Goal: Book appointment/travel/reservation

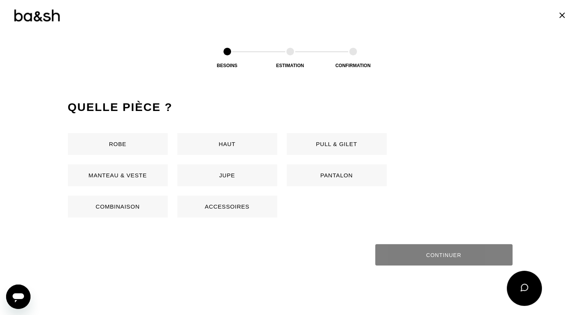
scroll to position [343, 0]
click at [145, 140] on button "Robe" at bounding box center [118, 144] width 100 height 22
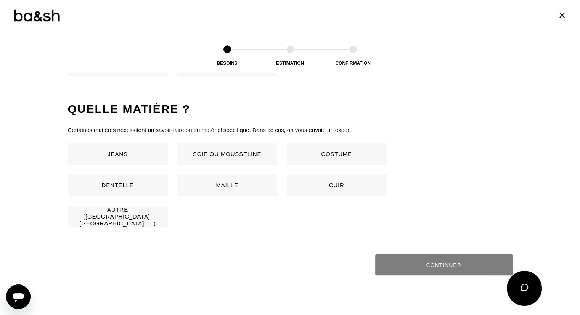
scroll to position [484, 0]
click at [249, 155] on button "Soie ou mousseline" at bounding box center [227, 155] width 100 height 22
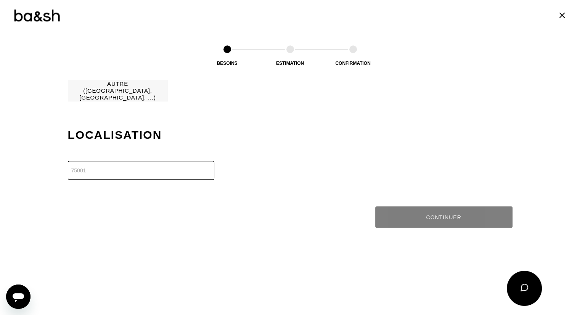
scroll to position [610, 0]
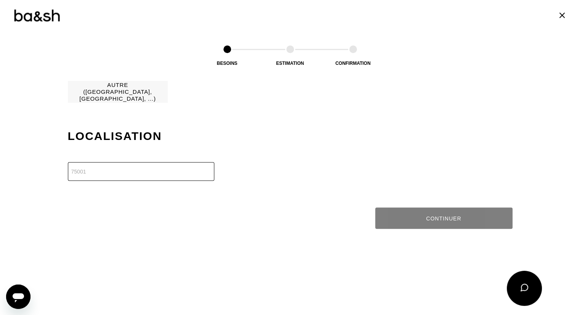
click at [185, 170] on input "number" at bounding box center [141, 171] width 147 height 19
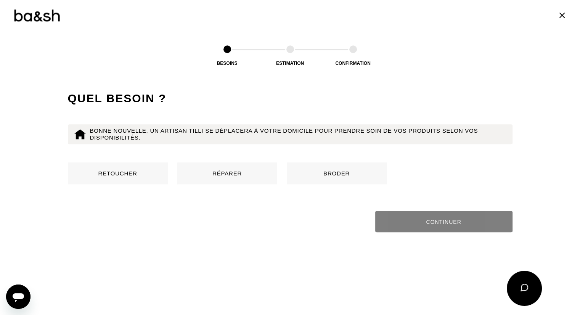
scroll to position [734, 0]
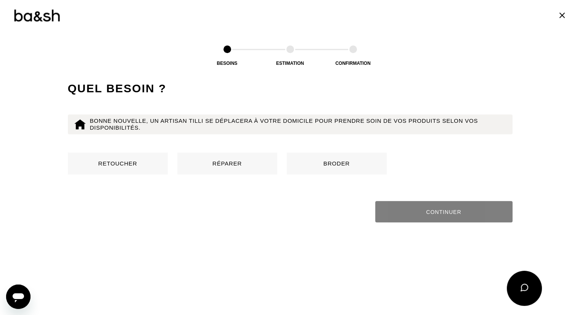
type input "69002"
click at [102, 165] on button "Retoucher" at bounding box center [118, 164] width 100 height 22
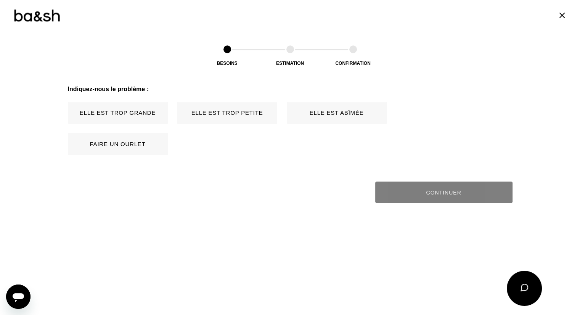
scroll to position [852, 0]
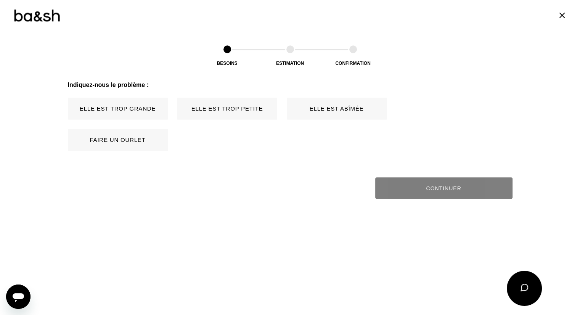
click at [150, 110] on button "Elle est trop grande" at bounding box center [118, 109] width 100 height 22
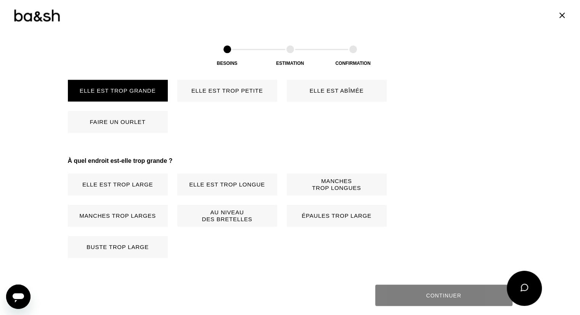
click at [146, 124] on button "Faire un ourlet" at bounding box center [118, 122] width 100 height 22
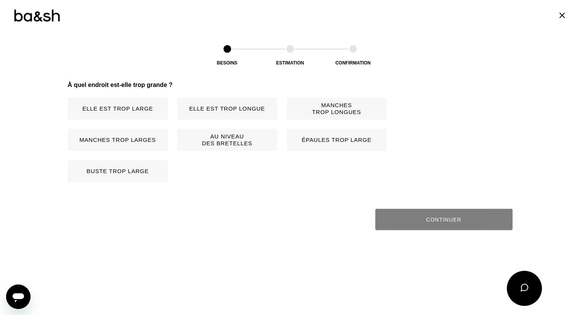
scroll to position [946, 0]
click at [251, 109] on button "Elle est trop longue" at bounding box center [227, 108] width 100 height 22
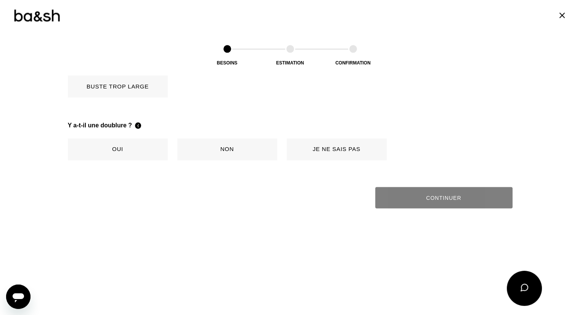
scroll to position [1071, 0]
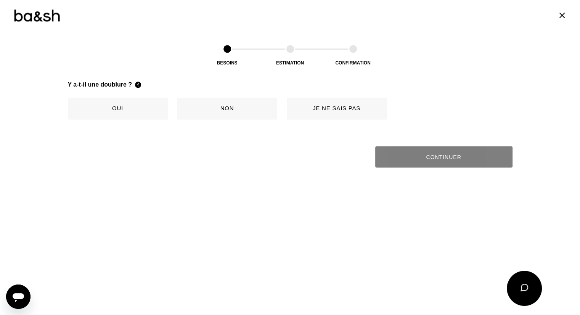
click at [146, 115] on button "Oui" at bounding box center [118, 109] width 100 height 22
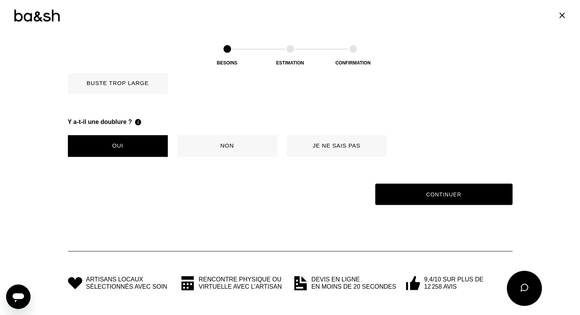
scroll to position [1033, 0]
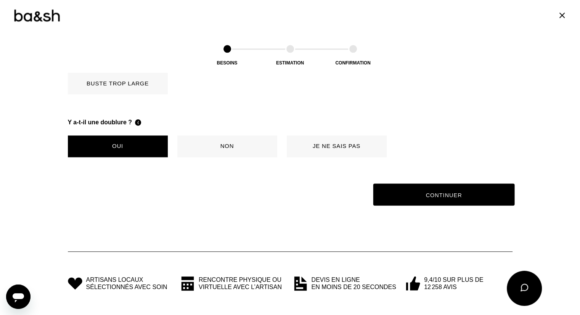
click at [419, 194] on button "Continuer" at bounding box center [444, 195] width 142 height 22
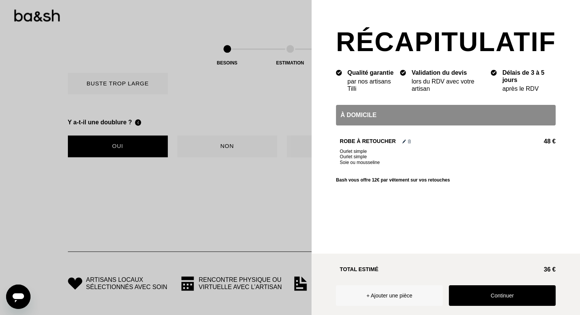
scroll to position [778, 0]
click at [406, 142] on img at bounding box center [404, 142] width 3 height 4
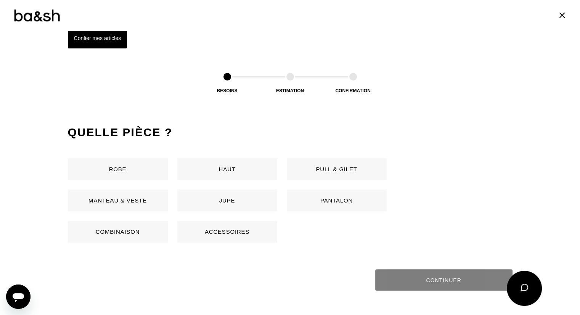
click at [126, 162] on button "Robe" at bounding box center [118, 169] width 100 height 22
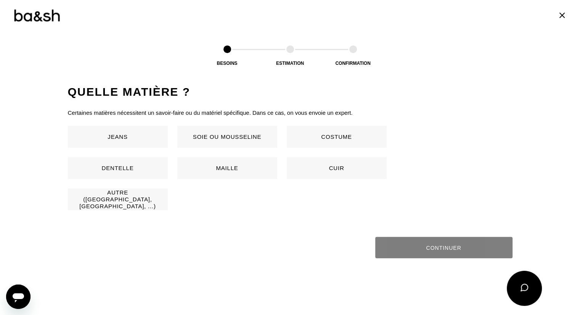
scroll to position [504, 0]
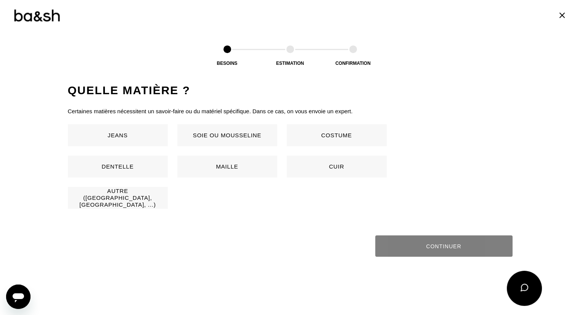
click at [254, 141] on button "Soie ou mousseline" at bounding box center [227, 135] width 100 height 22
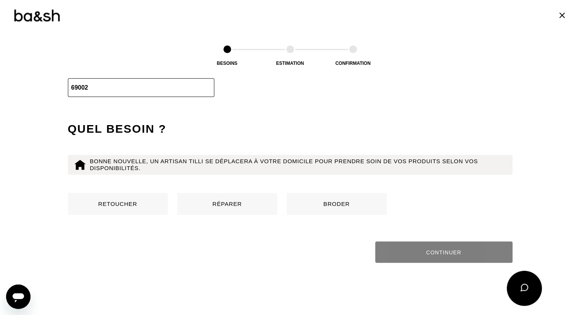
scroll to position [694, 0]
click at [129, 205] on button "Retoucher" at bounding box center [118, 204] width 100 height 22
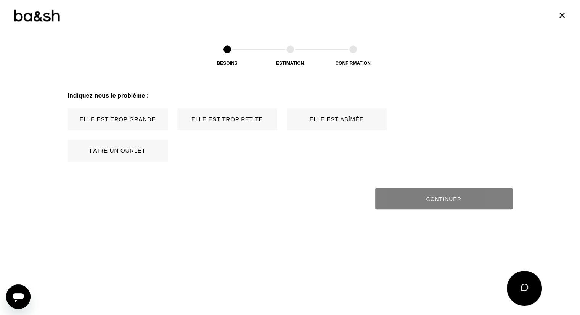
scroll to position [852, 0]
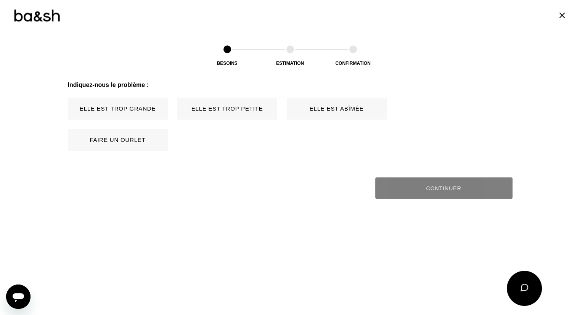
click at [132, 108] on button "Elle est trop grande" at bounding box center [118, 109] width 100 height 22
click at [151, 110] on button "Elle est trop grande" at bounding box center [118, 109] width 100 height 22
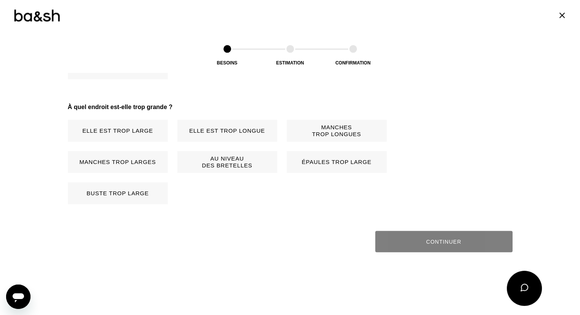
scroll to position [946, 0]
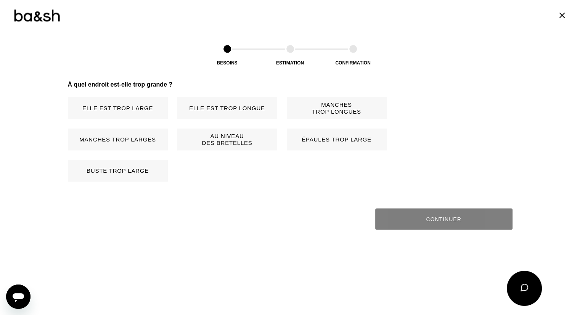
click at [201, 105] on button "Elle est trop longue" at bounding box center [227, 108] width 100 height 22
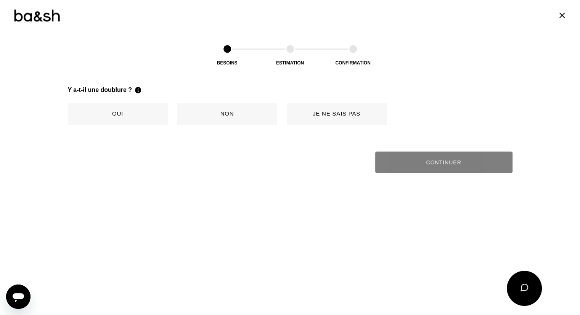
scroll to position [1071, 0]
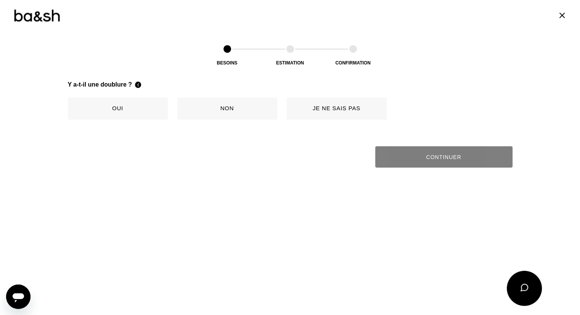
click at [122, 108] on button "Oui" at bounding box center [118, 109] width 100 height 22
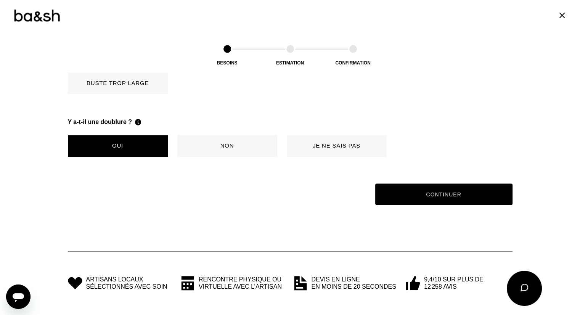
scroll to position [1033, 0]
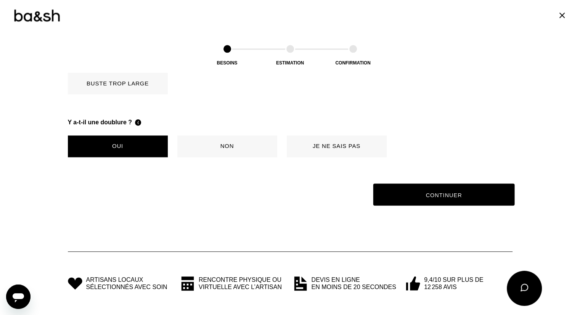
click at [443, 193] on button "Continuer" at bounding box center [444, 195] width 142 height 22
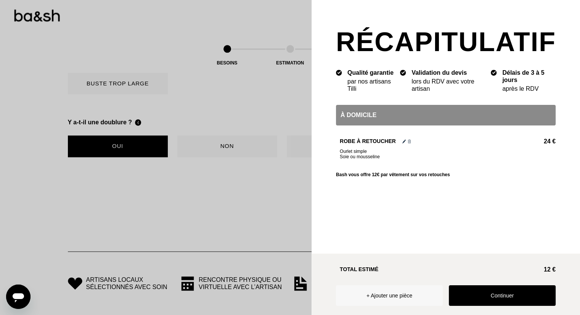
click at [494, 285] on button "Continuer" at bounding box center [502, 295] width 107 height 21
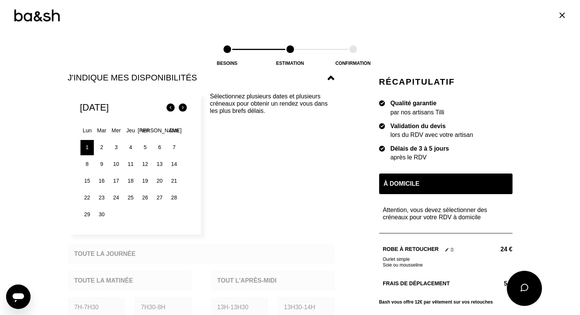
scroll to position [114, 0]
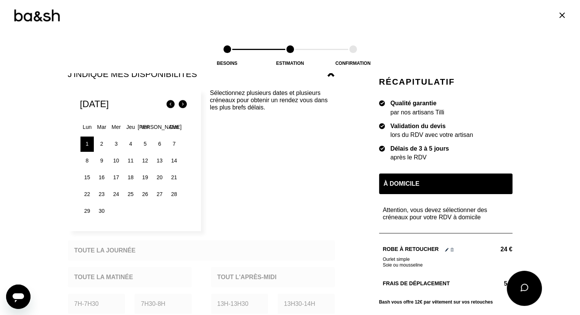
click at [99, 159] on div "9" at bounding box center [101, 160] width 13 height 15
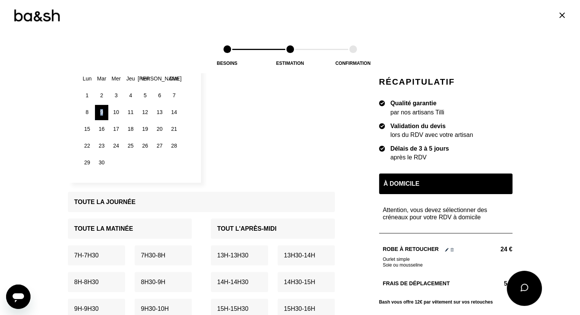
scroll to position [153, 0]
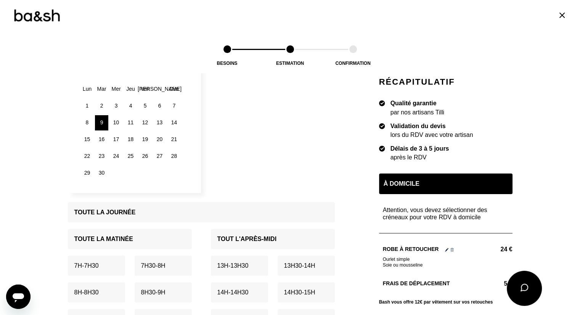
click at [101, 107] on div "2" at bounding box center [101, 105] width 13 height 15
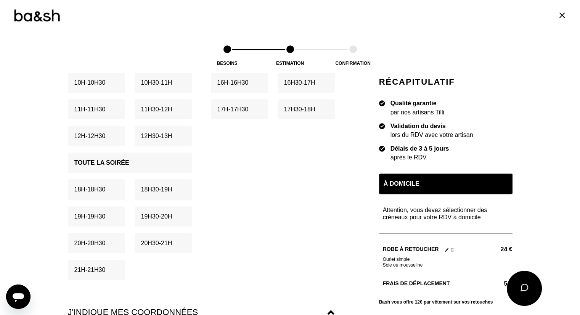
scroll to position [420, 0]
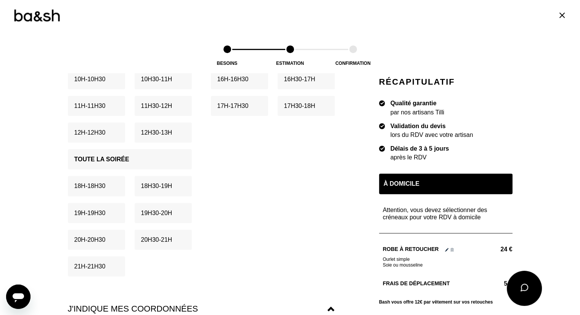
click at [117, 213] on div "19h - 19h30" at bounding box center [96, 213] width 57 height 20
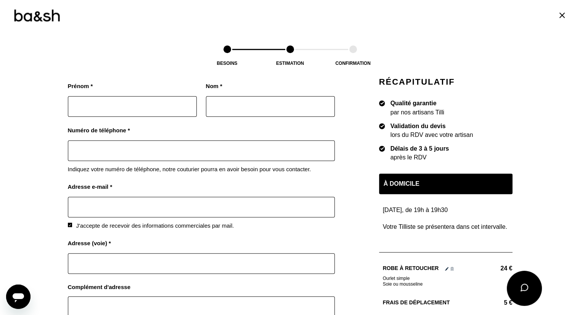
scroll to position [649, 0]
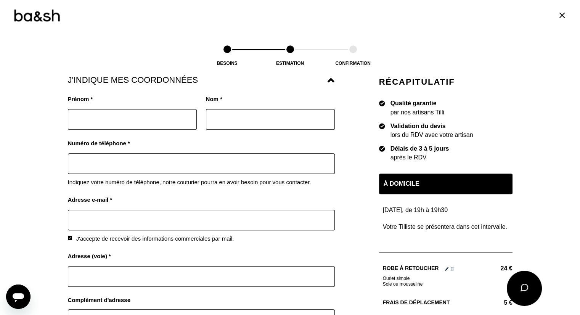
click at [165, 113] on input "text" at bounding box center [132, 119] width 129 height 21
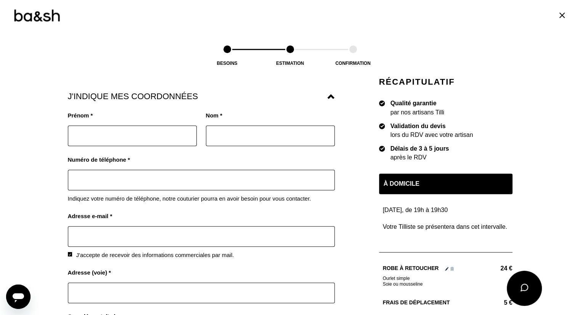
scroll to position [641, 0]
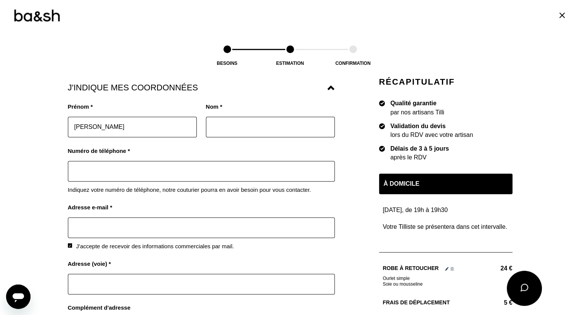
type input "[PERSON_NAME]"
type input "Terol"
type input "0672617099"
type input "[EMAIL_ADDRESS][DOMAIN_NAME]"
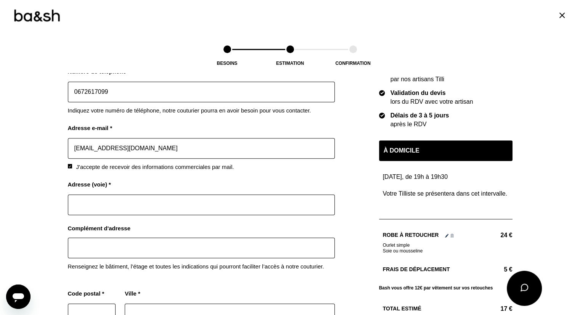
scroll to position [722, 0]
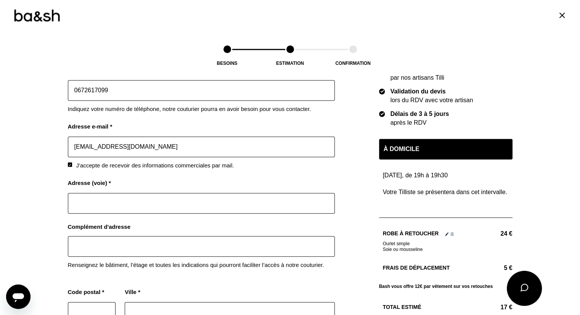
click at [116, 199] on input "text" at bounding box center [201, 203] width 267 height 21
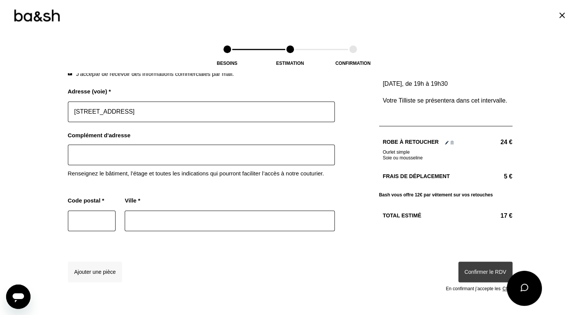
scroll to position [815, 0]
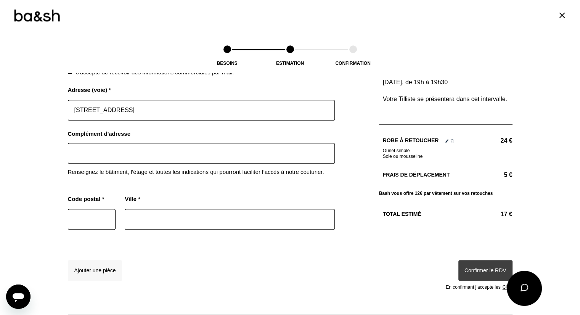
type input "[STREET_ADDRESS]"
click at [83, 215] on input "text" at bounding box center [92, 219] width 48 height 21
type input "69002"
click at [143, 215] on input "text" at bounding box center [230, 219] width 210 height 21
type input "S"
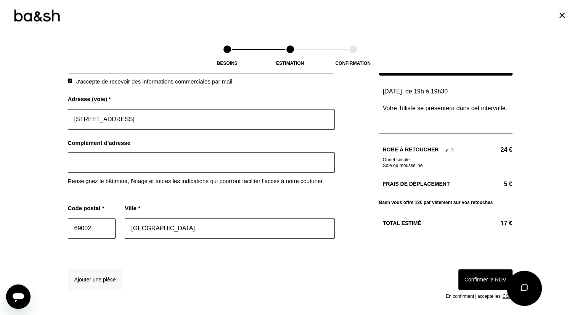
scroll to position [805, 0]
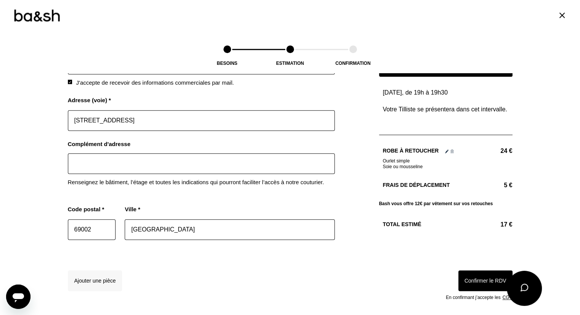
type input "[GEOGRAPHIC_DATA]"
click at [124, 161] on input "text" at bounding box center [201, 163] width 267 height 21
click at [142, 161] on input "Sonnez à Cervera/Ecochar - Etage 7" at bounding box center [201, 163] width 267 height 21
click at [184, 161] on input "Sonnez à Cervera/Ecochard - Etage 7" at bounding box center [201, 163] width 267 height 21
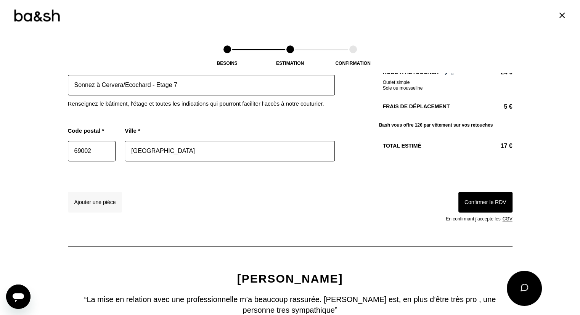
scroll to position [870, 0]
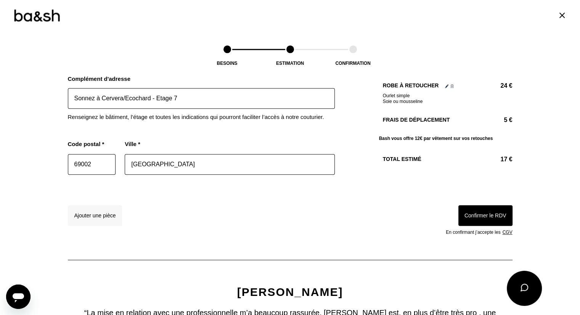
type input "Sonnez à Cervera/Ecochard - Etage 7"
click at [499, 216] on button "Confirmer le RDV" at bounding box center [486, 215] width 54 height 21
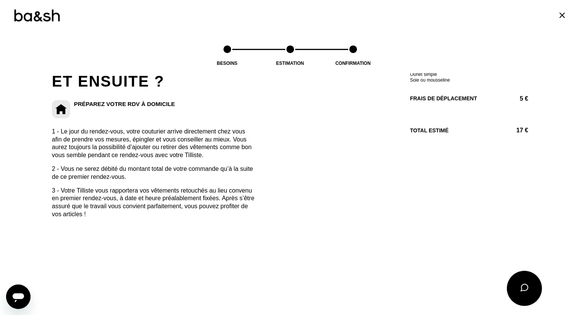
scroll to position [664, 0]
click at [560, 14] on icon at bounding box center [562, 15] width 5 height 5
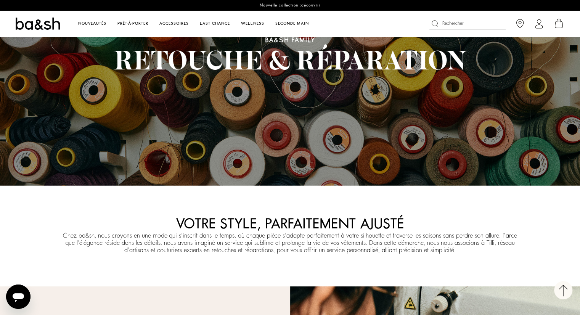
scroll to position [0, 0]
